Goal: Information Seeking & Learning: Learn about a topic

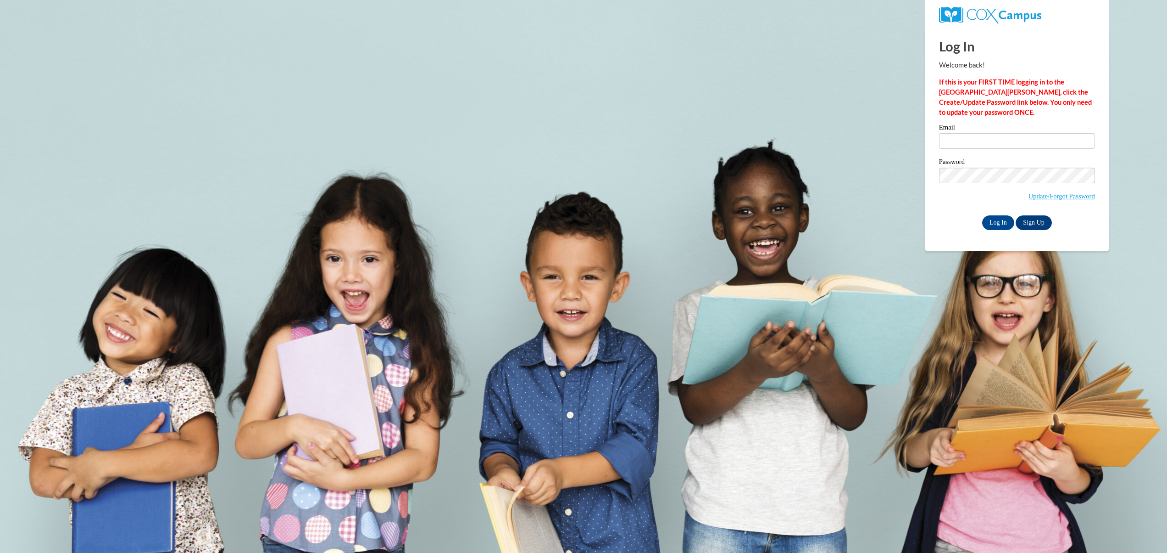
click at [955, 129] on label "Email" at bounding box center [1017, 128] width 156 height 9
click at [955, 133] on input "Email" at bounding box center [1017, 141] width 156 height 16
type input "C001899@muscogee.k12.ga.us"
click at [992, 225] on input "Log In" at bounding box center [999, 222] width 32 height 15
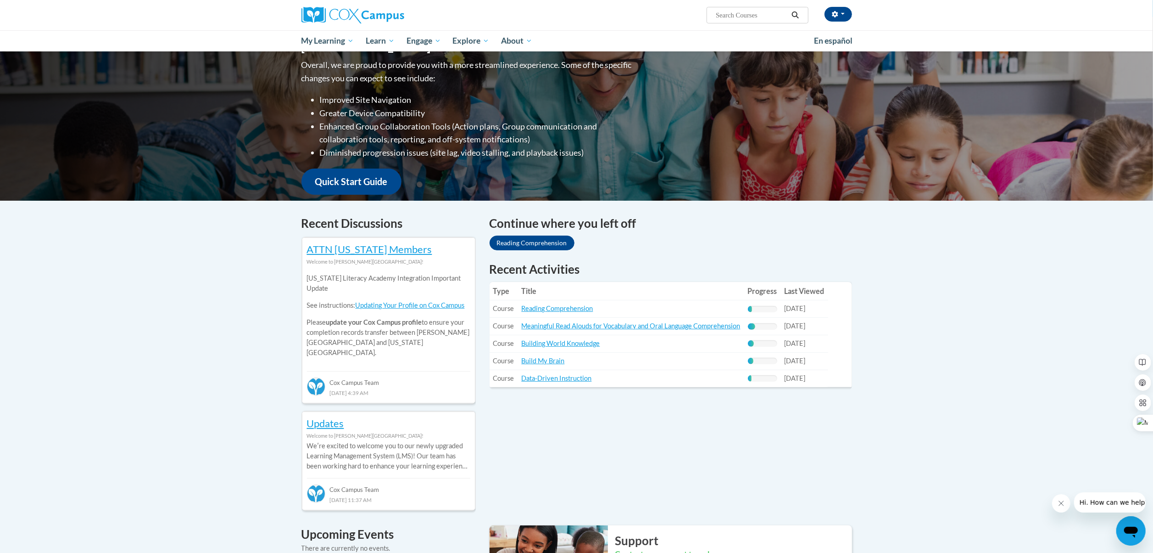
scroll to position [128, 0]
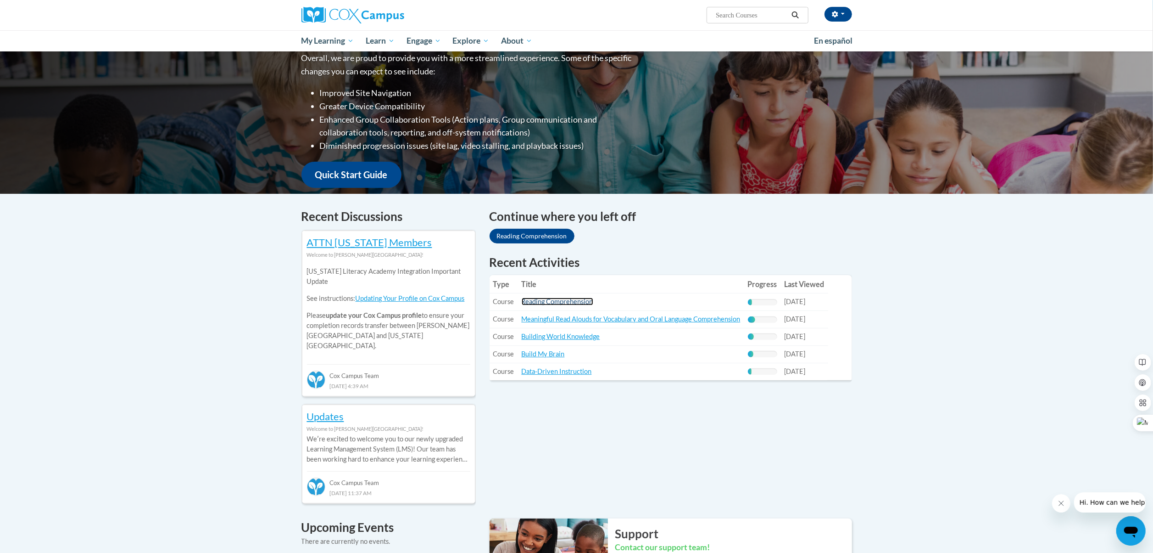
click at [577, 301] on link "Reading Comprehension" at bounding box center [558, 301] width 72 height 8
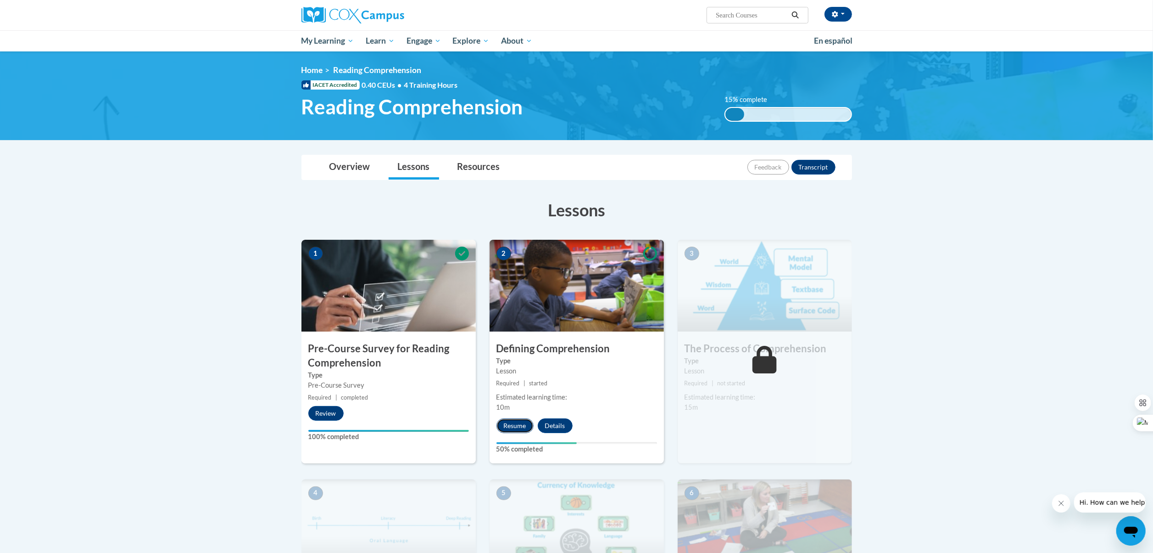
click at [525, 423] on button "Resume" at bounding box center [515, 425] width 37 height 15
